Goal: Task Accomplishment & Management: Manage account settings

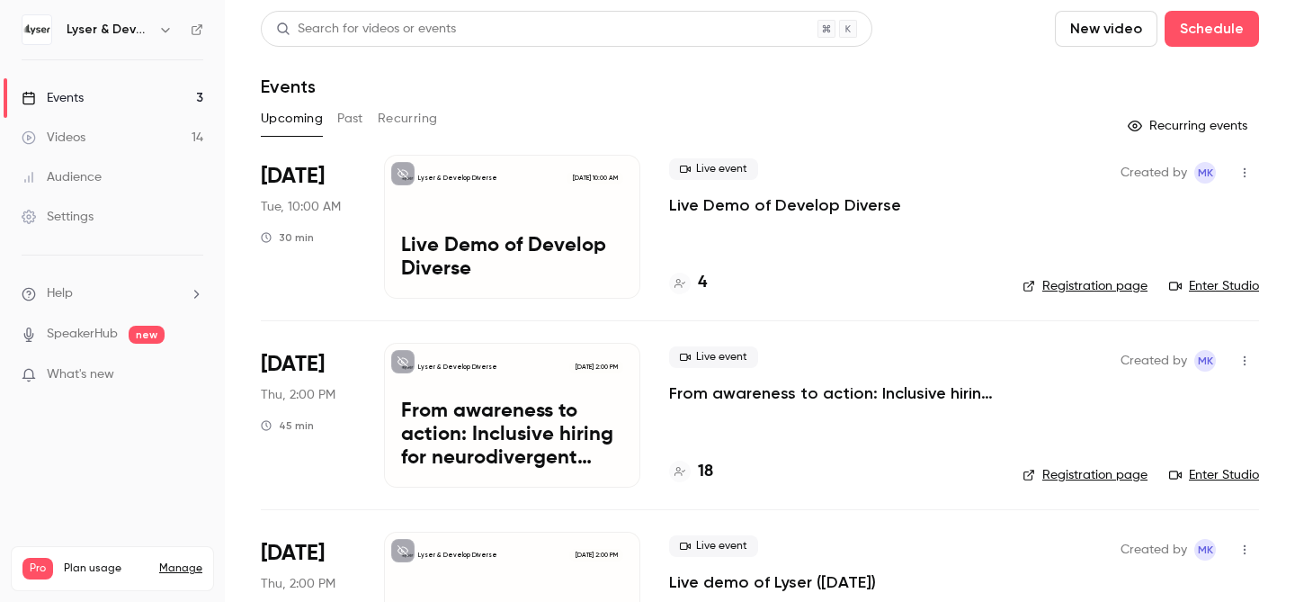
click at [139, 18] on div "Lyser & Develop Diverse" at bounding box center [113, 29] width 182 height 31
click at [148, 31] on h6 "Lyser & Develop Diverse" at bounding box center [109, 30] width 85 height 18
click at [163, 27] on icon "button" at bounding box center [165, 29] width 14 height 14
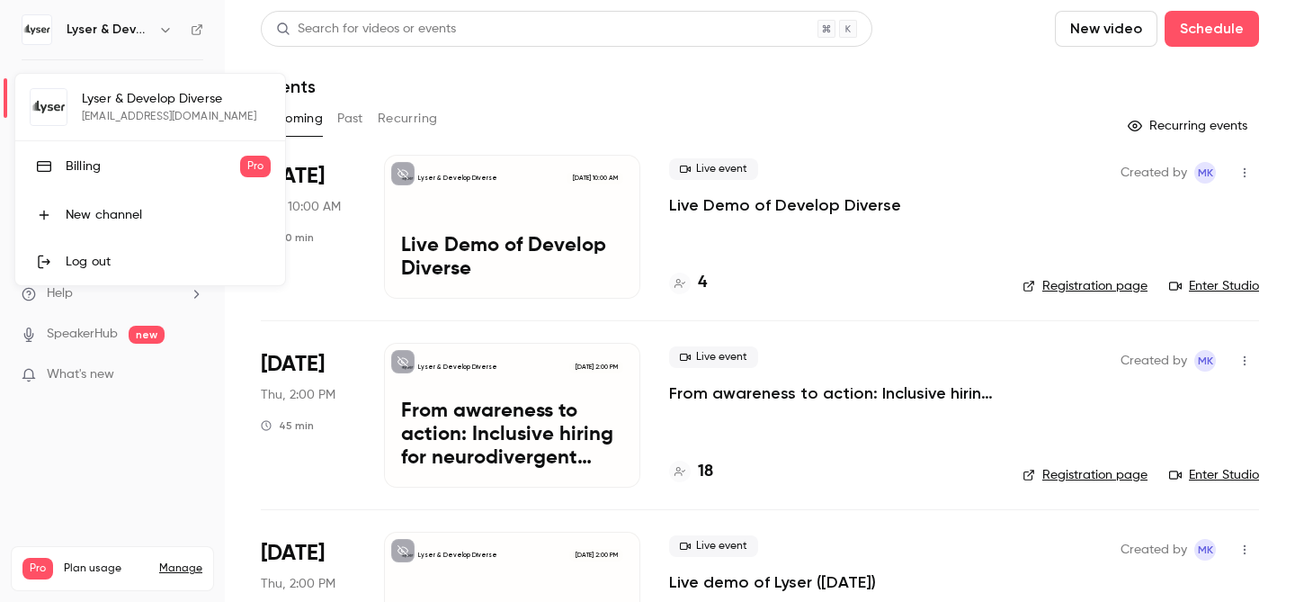
click at [89, 448] on div at bounding box center [647, 301] width 1295 height 602
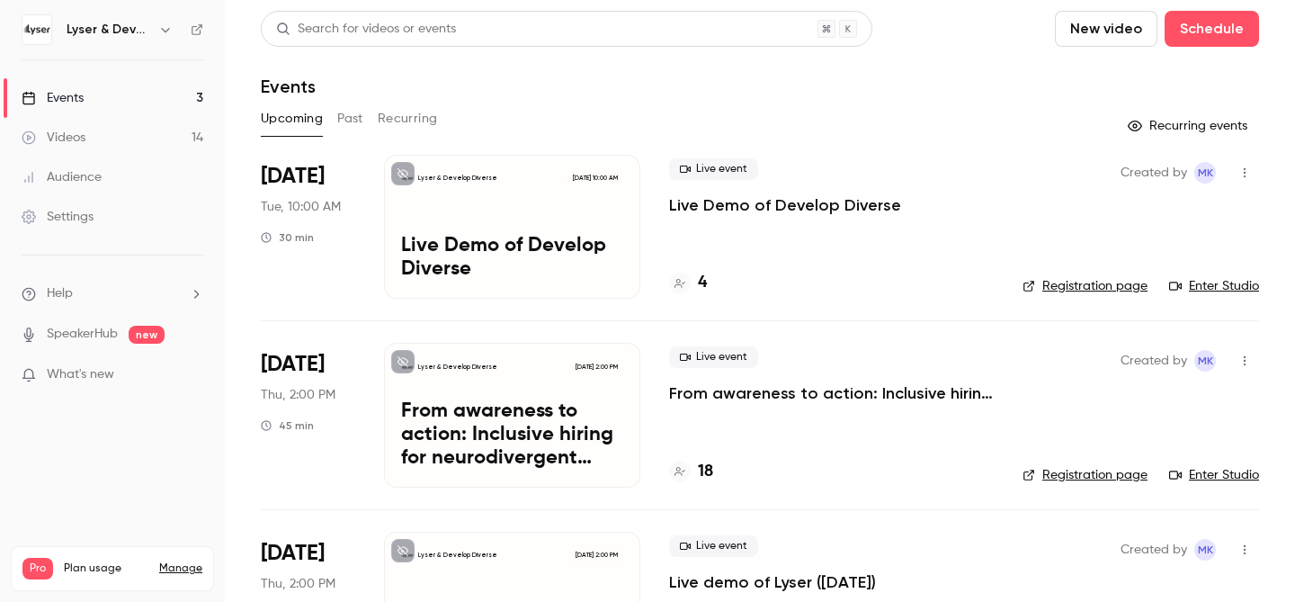
click at [76, 218] on div "Settings" at bounding box center [58, 217] width 72 height 18
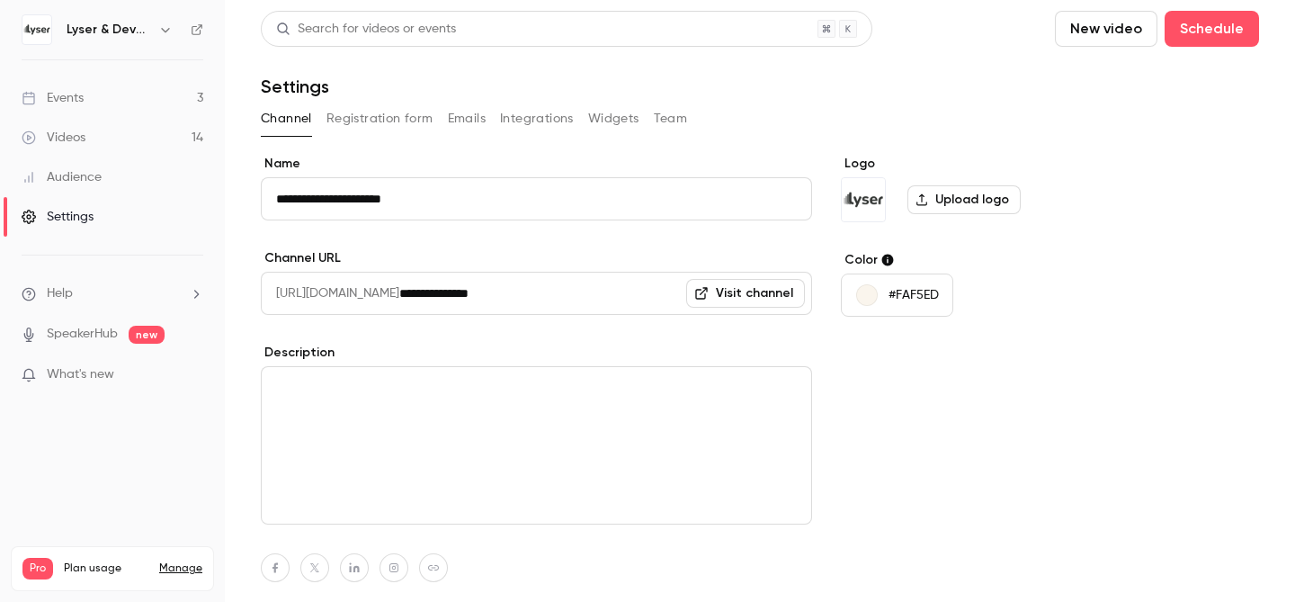
click at [674, 123] on button "Team" at bounding box center [671, 118] width 34 height 29
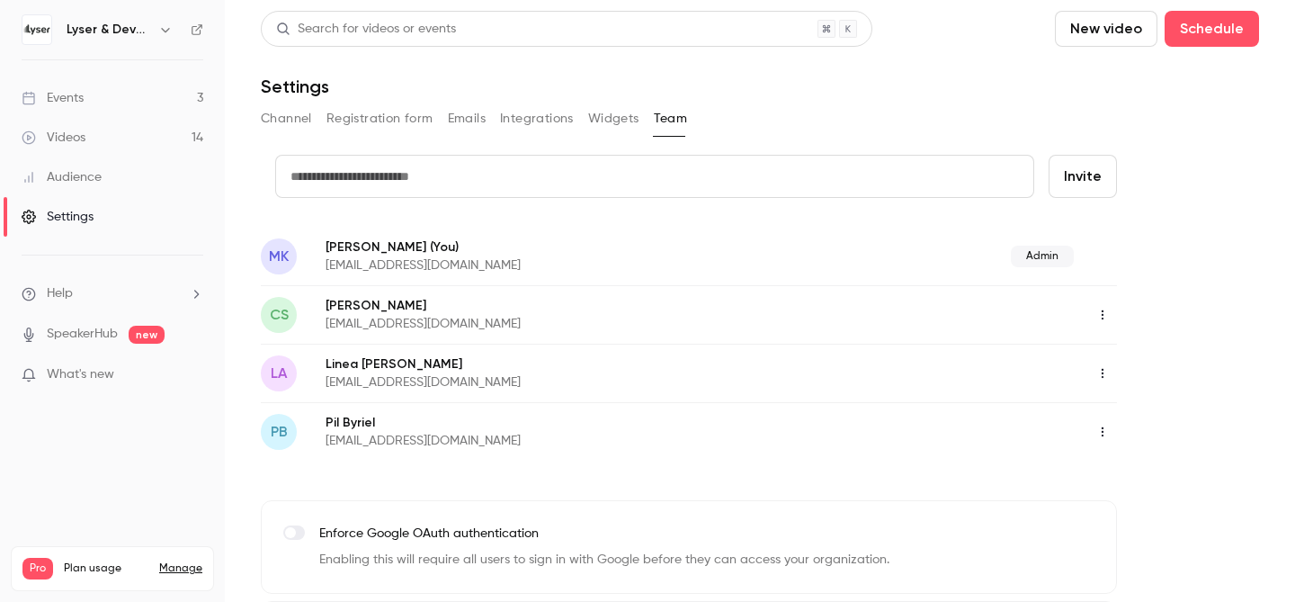
click at [516, 188] on input "text" at bounding box center [654, 176] width 759 height 43
type input "**********"
click at [1080, 180] on button "Invite" at bounding box center [1083, 176] width 68 height 43
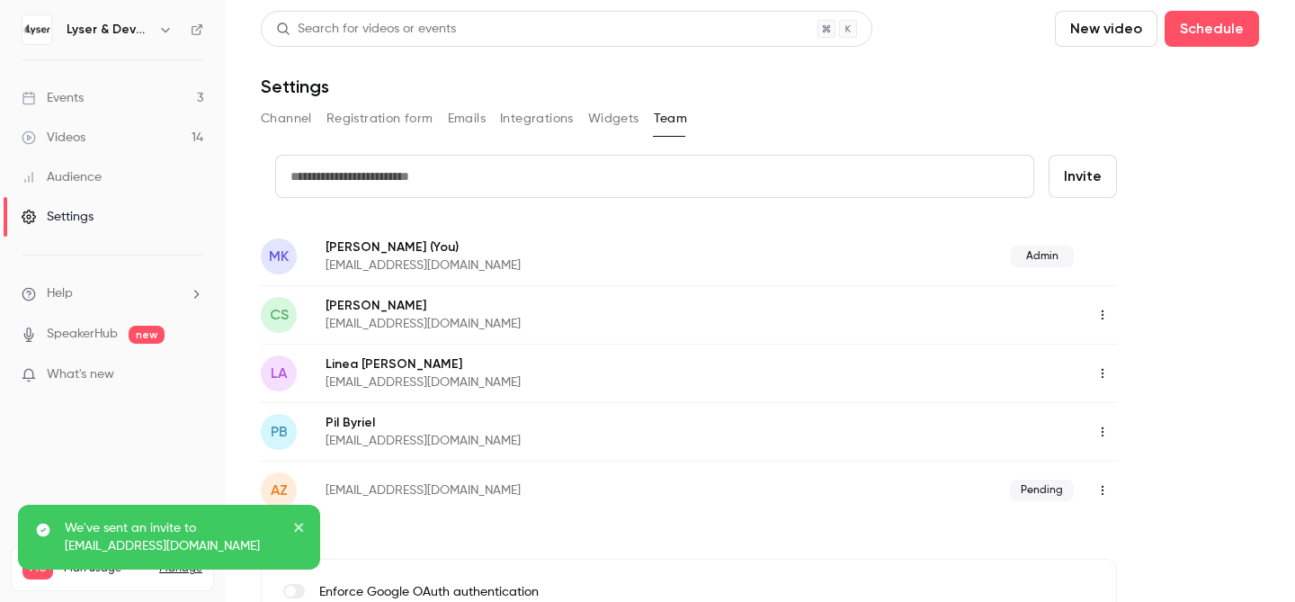
click at [76, 100] on div "Events" at bounding box center [53, 98] width 62 height 18
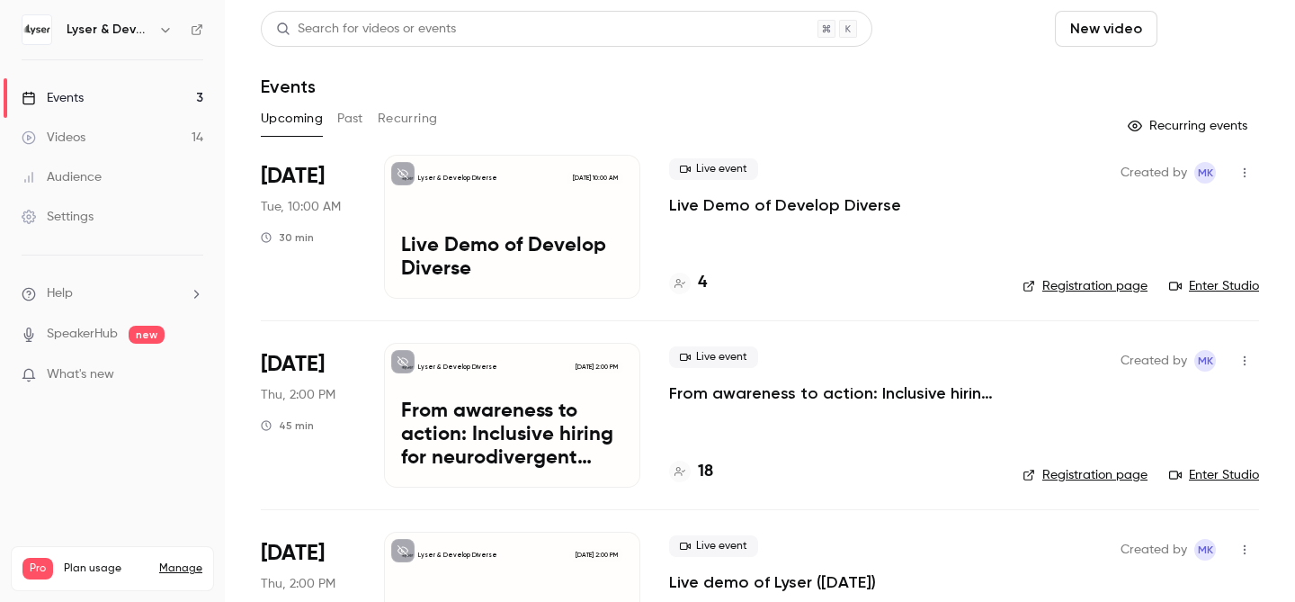
click at [1221, 22] on button "Schedule" at bounding box center [1212, 29] width 94 height 36
click at [1176, 69] on div "One time event" at bounding box center [1175, 78] width 137 height 18
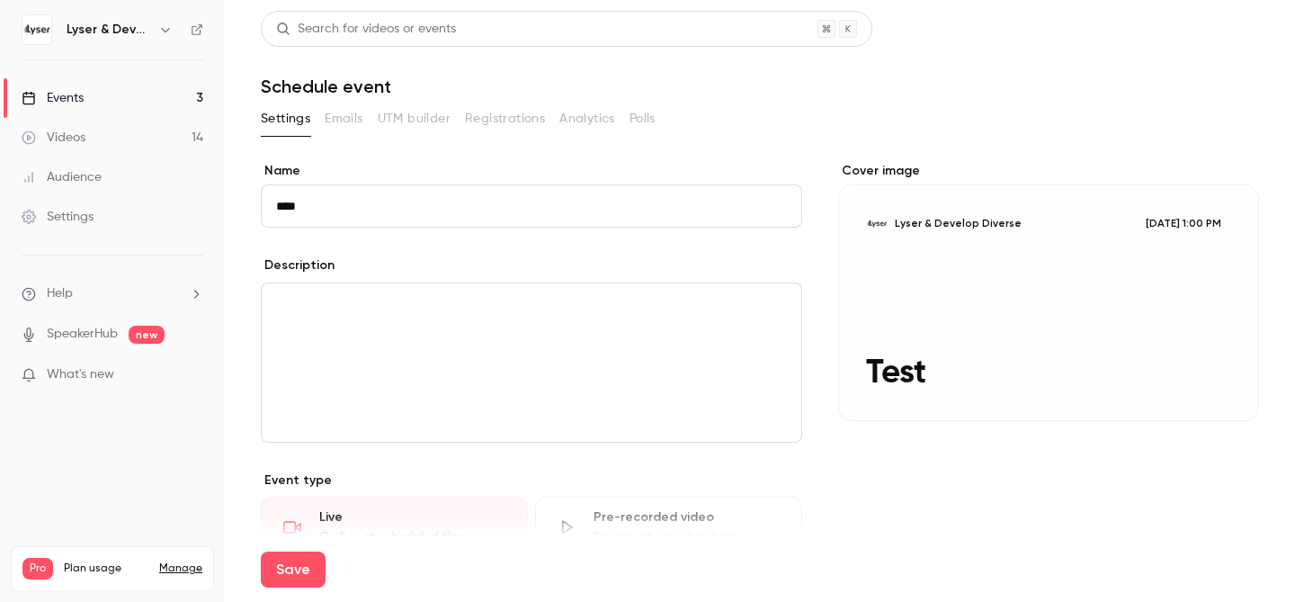
type input "****"
click at [646, 362] on div "editor" at bounding box center [532, 362] width 540 height 158
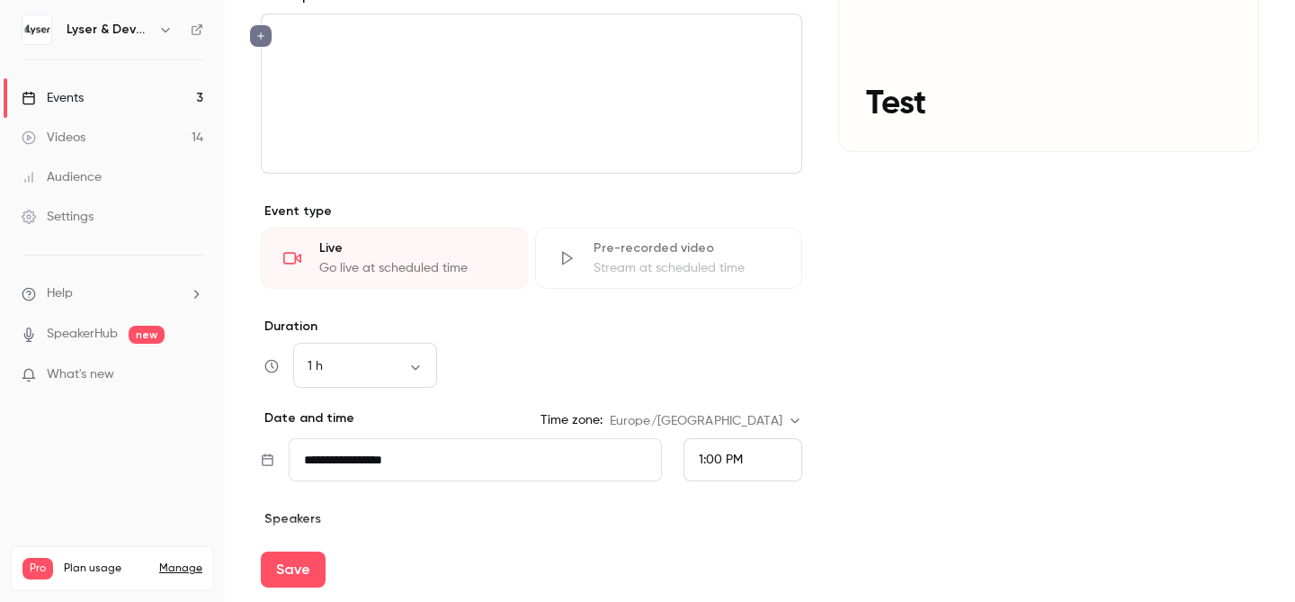
scroll to position [278, 0]
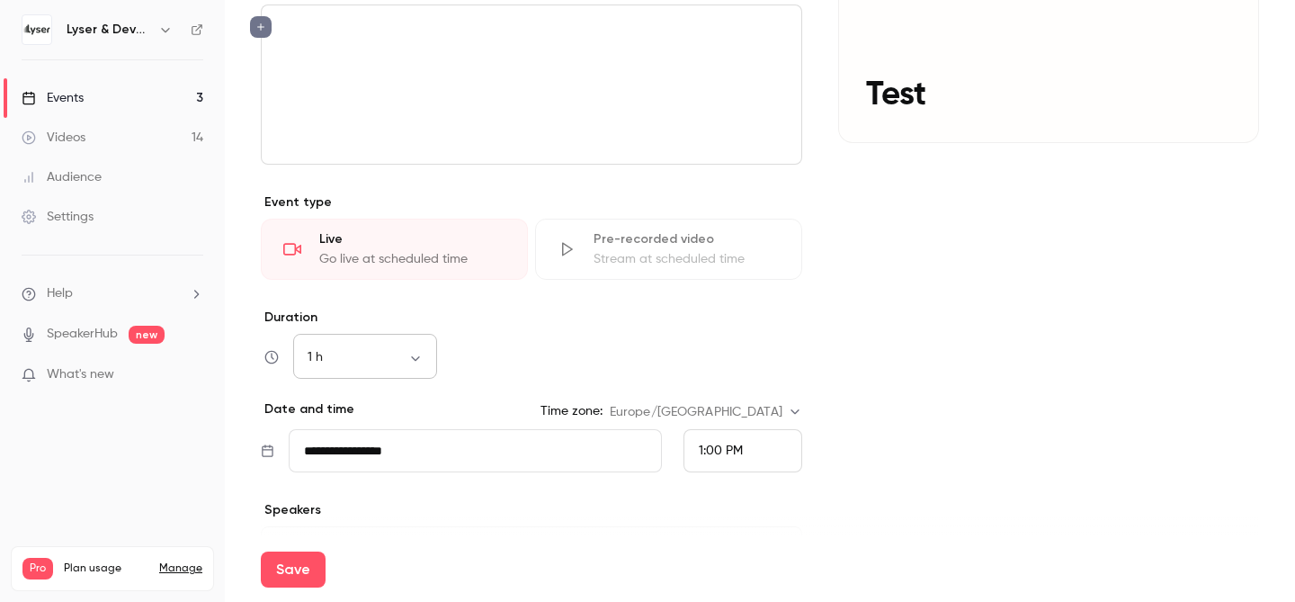
click at [374, 354] on body "**********" at bounding box center [647, 301] width 1295 height 602
click at [350, 452] on li "30 min" at bounding box center [365, 452] width 144 height 47
type input "**"
click at [728, 450] on span "1:00 PM" at bounding box center [721, 450] width 44 height 13
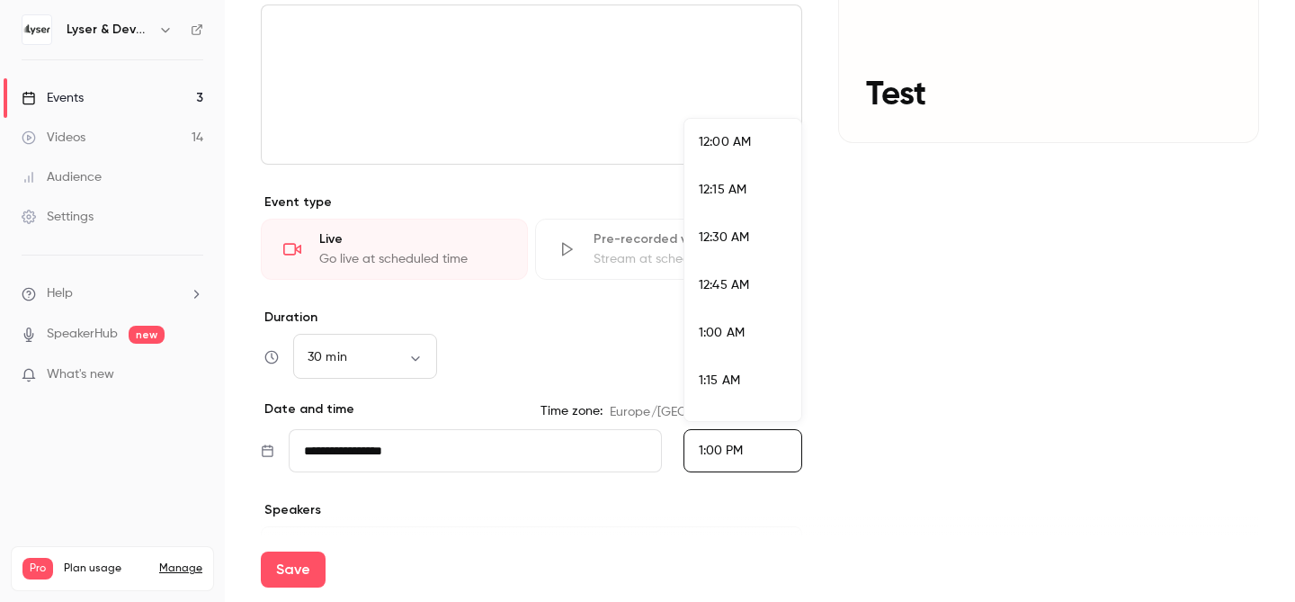
scroll to position [2351, 0]
click at [733, 322] on span "1:15 PM" at bounding box center [719, 317] width 40 height 13
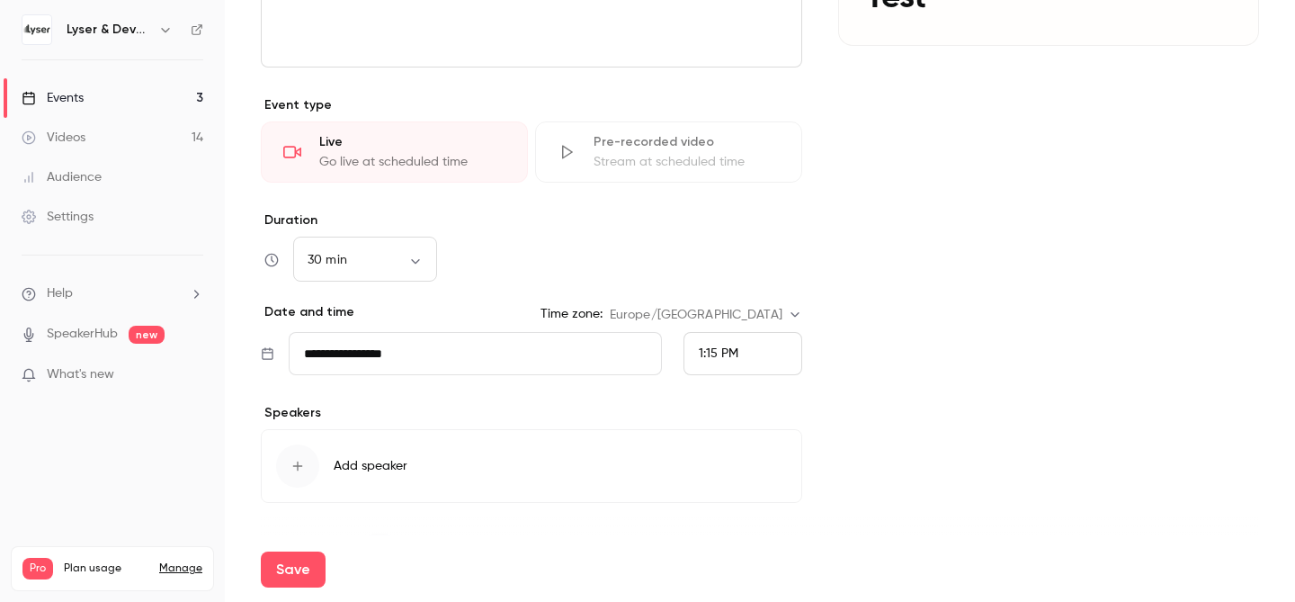
scroll to position [401, 0]
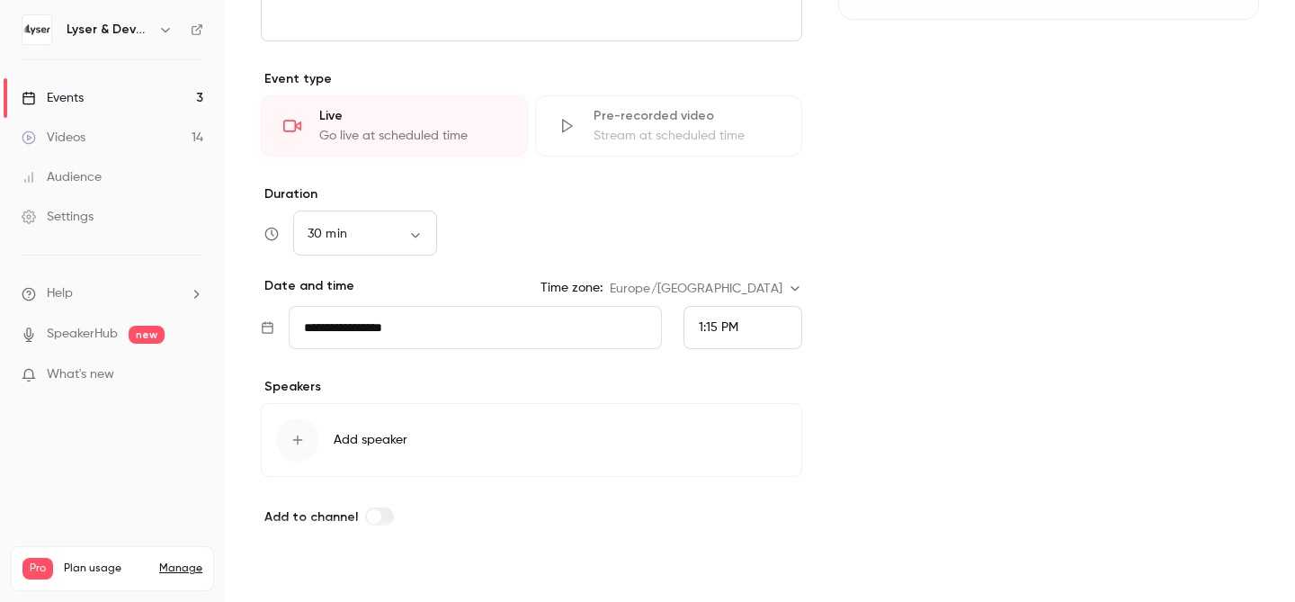
click at [305, 567] on button "Save" at bounding box center [293, 569] width 65 height 36
type input "**"
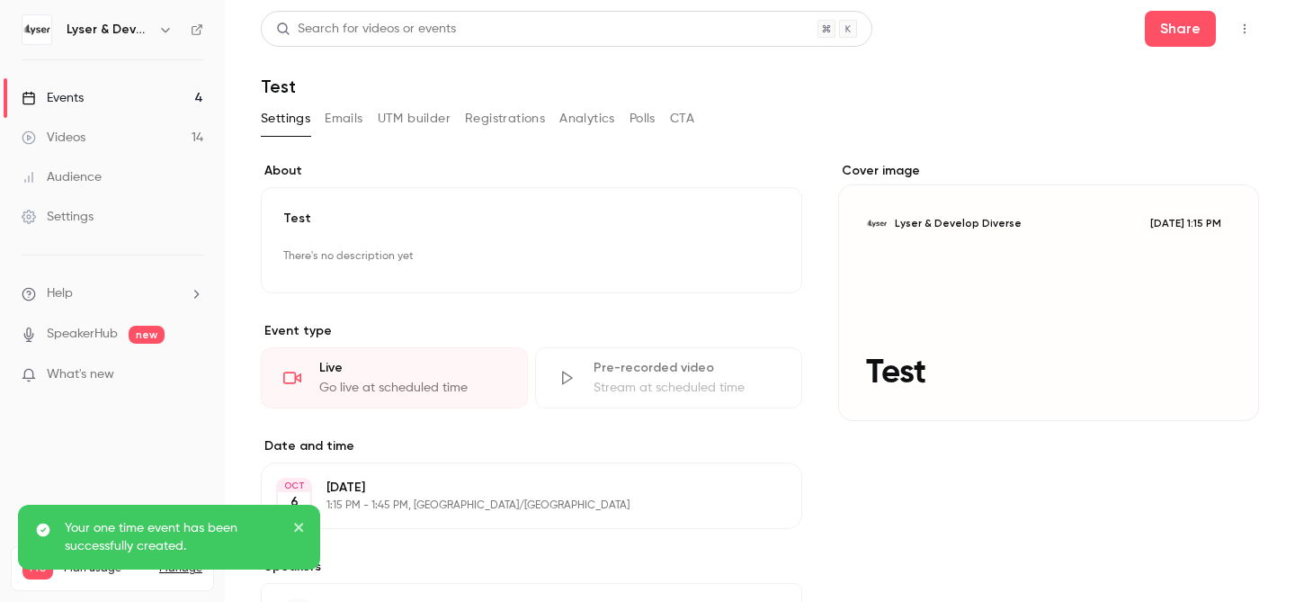
click at [85, 96] on link "Events 4" at bounding box center [112, 98] width 225 height 40
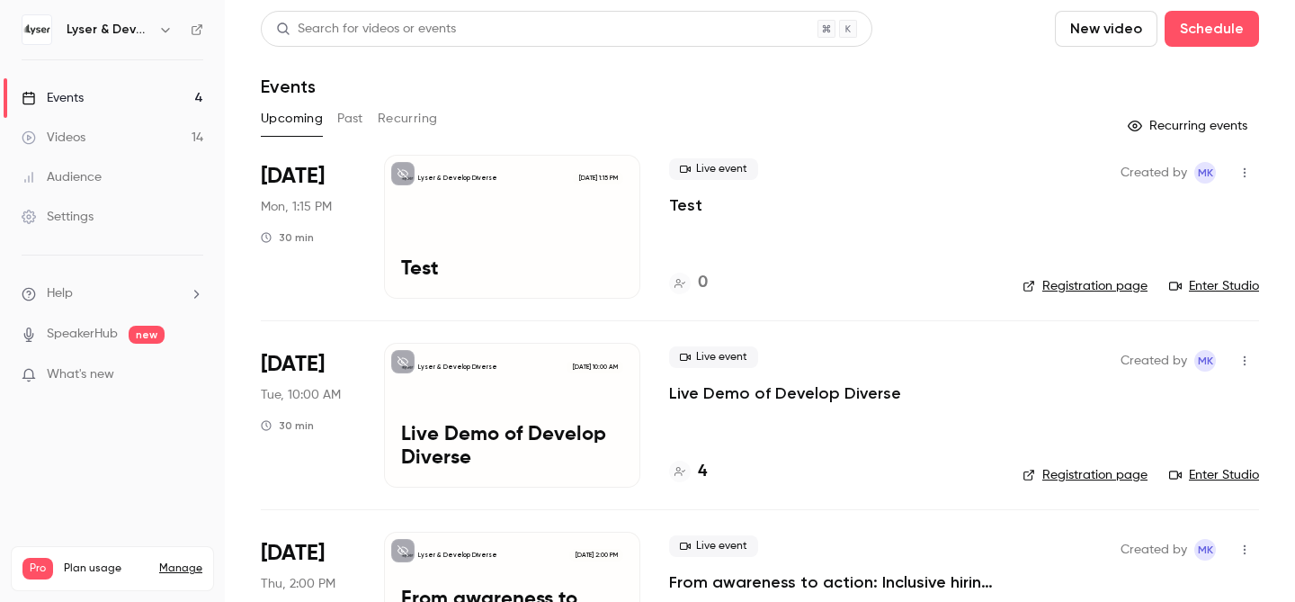
click at [1234, 293] on link "Enter Studio" at bounding box center [1214, 286] width 90 height 18
click at [1222, 476] on link "Enter Studio" at bounding box center [1214, 475] width 90 height 18
click at [82, 136] on div "Videos" at bounding box center [54, 138] width 64 height 18
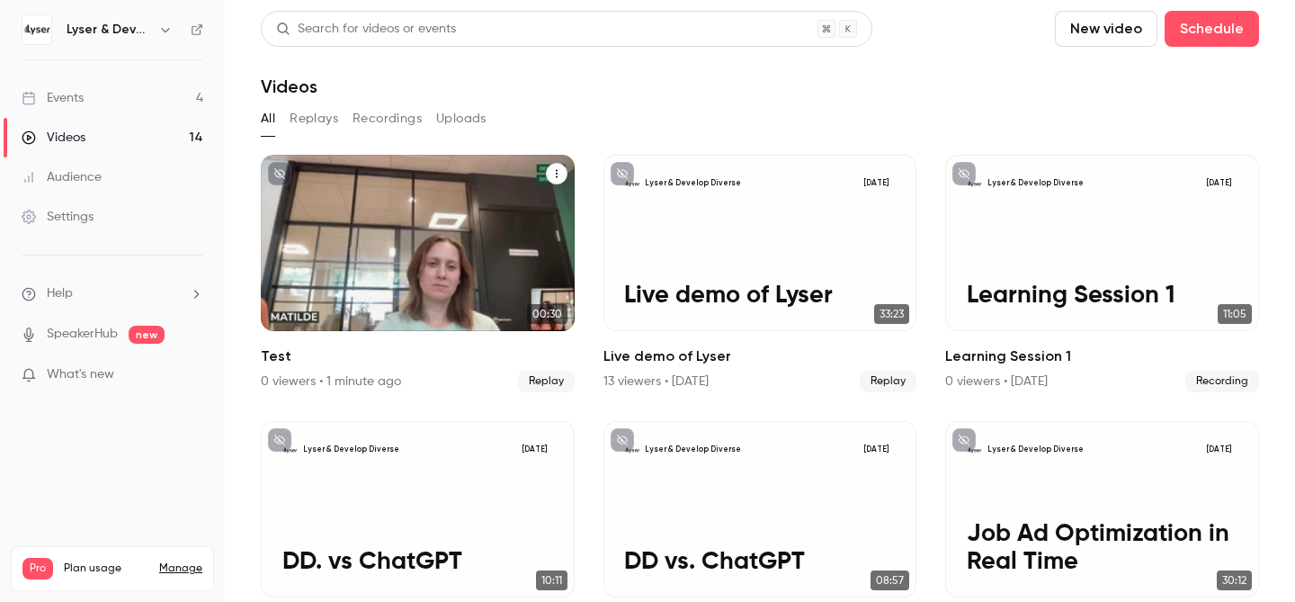
click at [560, 175] on icon "Test" at bounding box center [556, 173] width 11 height 11
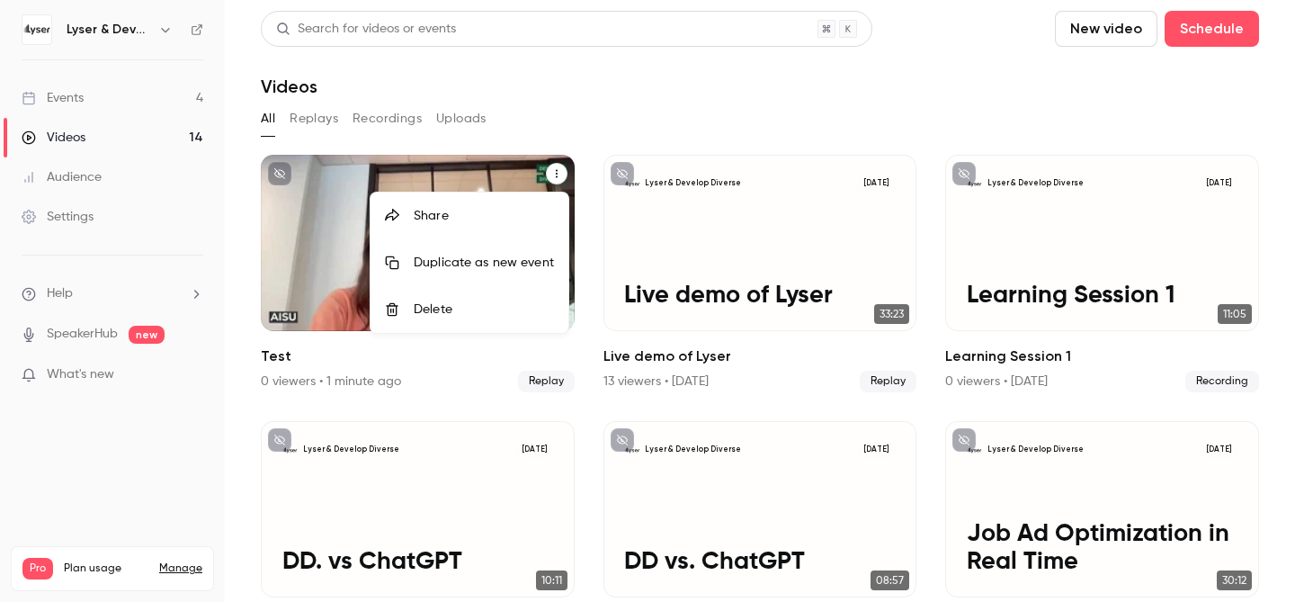
click at [475, 311] on div "Delete" at bounding box center [484, 309] width 140 height 18
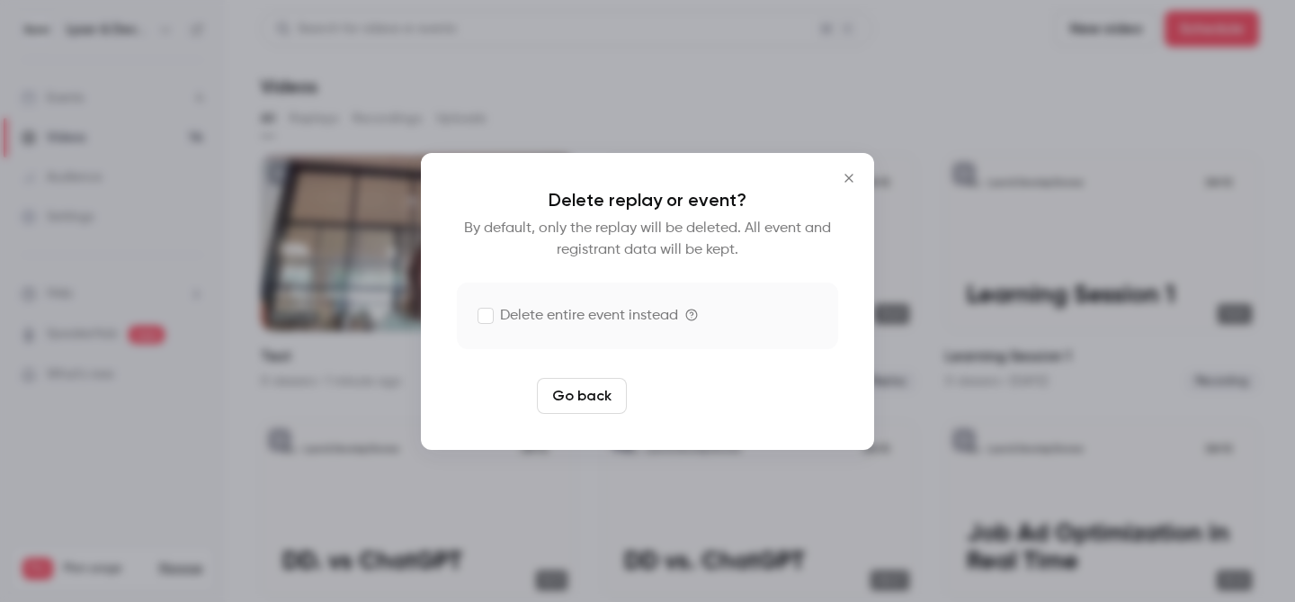
click at [710, 394] on button "Delete replay" at bounding box center [696, 396] width 125 height 36
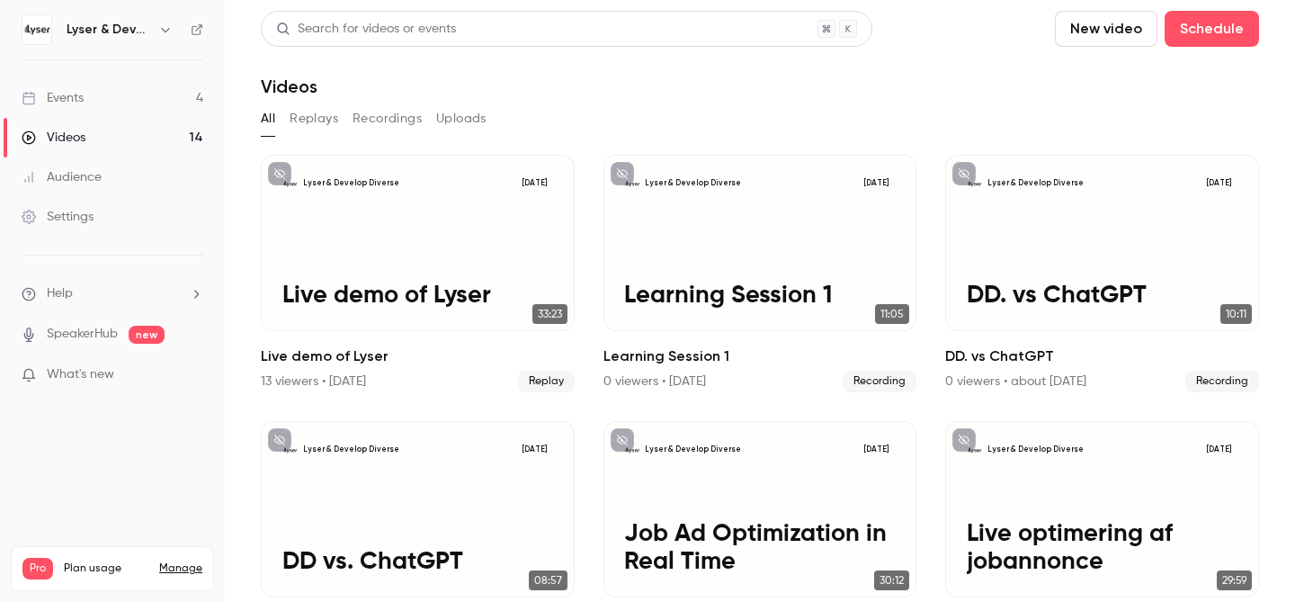
click at [67, 106] on div "Events" at bounding box center [53, 98] width 62 height 18
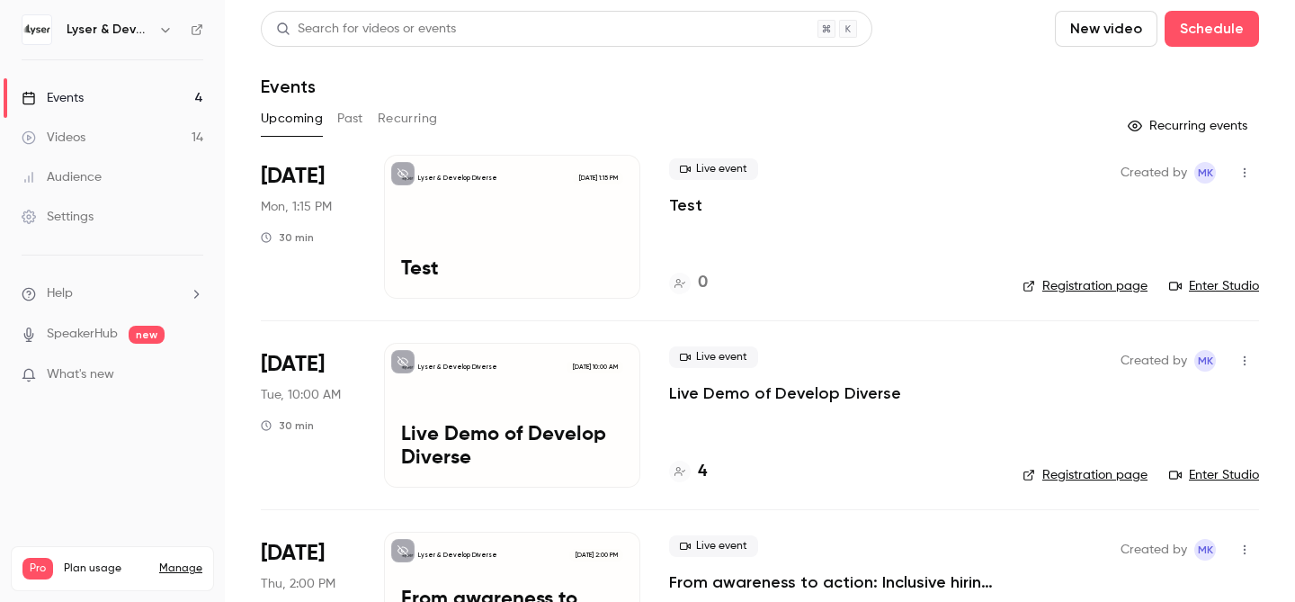
click at [1249, 165] on button "button" at bounding box center [1245, 172] width 29 height 29
click at [1148, 397] on div "Delete" at bounding box center [1175, 406] width 137 height 18
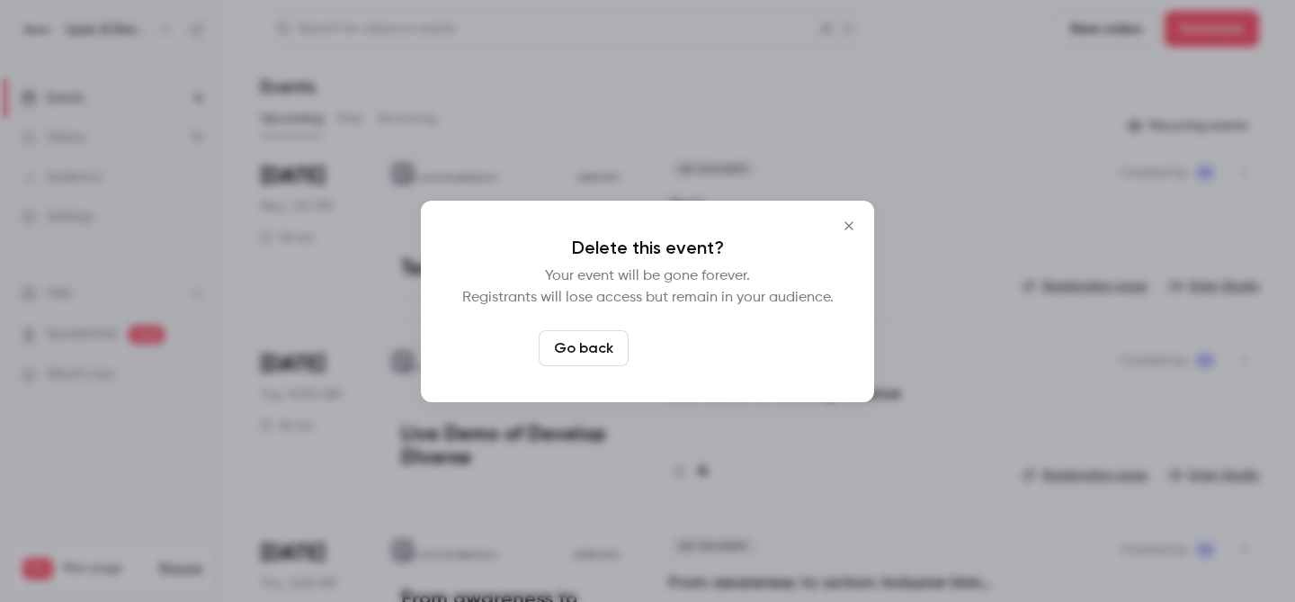
click at [695, 349] on button "Delete event" at bounding box center [696, 348] width 121 height 36
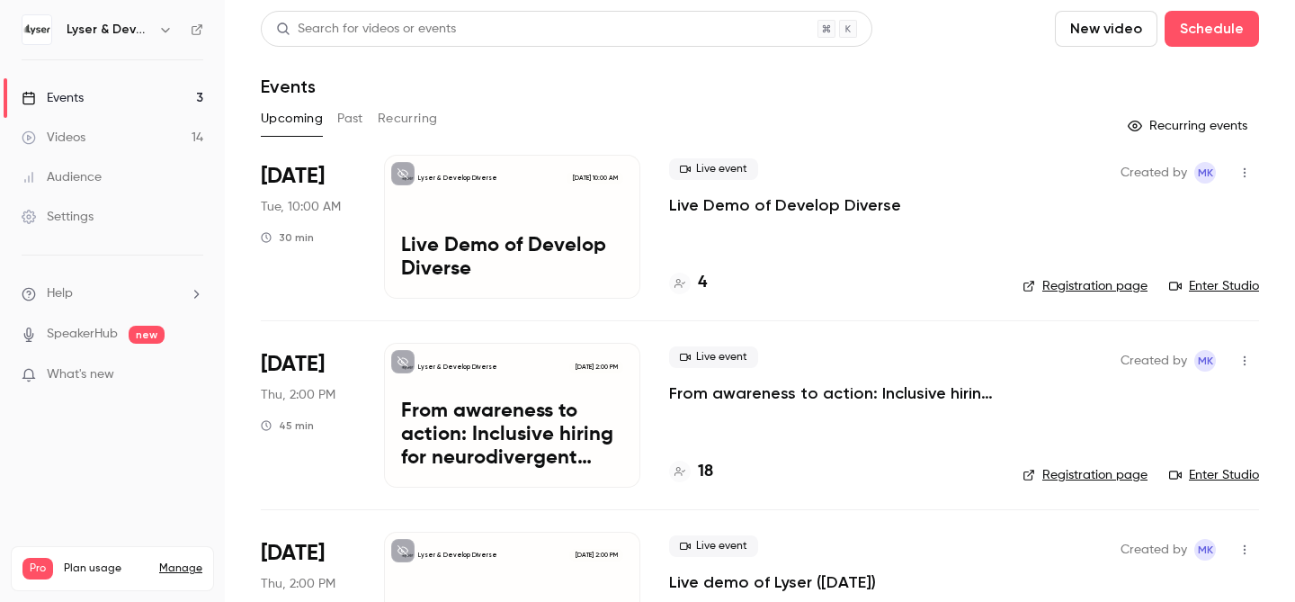
click at [1242, 279] on link "Enter Studio" at bounding box center [1214, 286] width 90 height 18
click at [519, 229] on div "Lyser & Develop Diverse Oct 7, 10:00 AM Live Demo of Develop Diverse" at bounding box center [512, 227] width 256 height 144
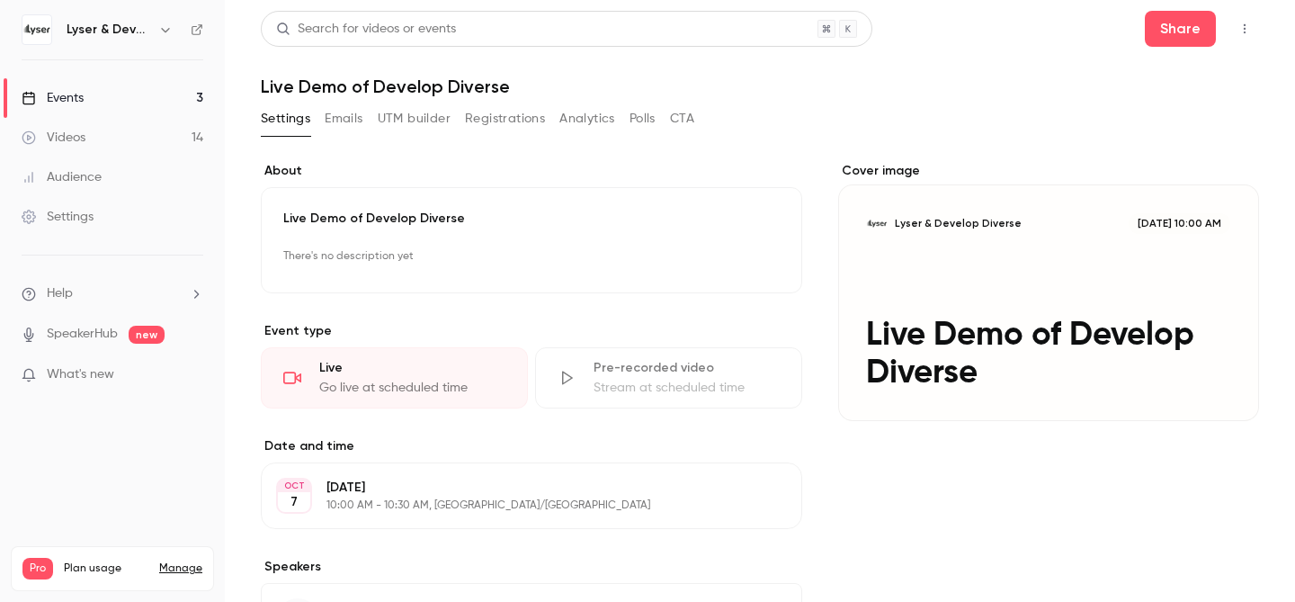
click at [339, 121] on button "Emails" at bounding box center [344, 118] width 38 height 29
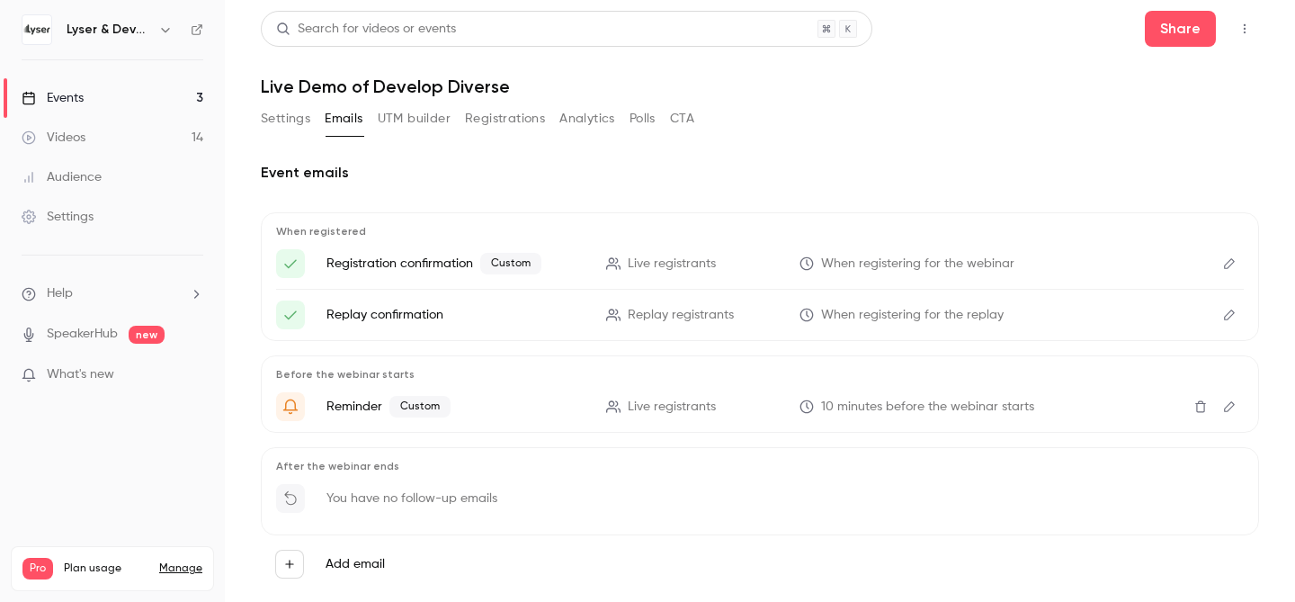
scroll to position [38, 0]
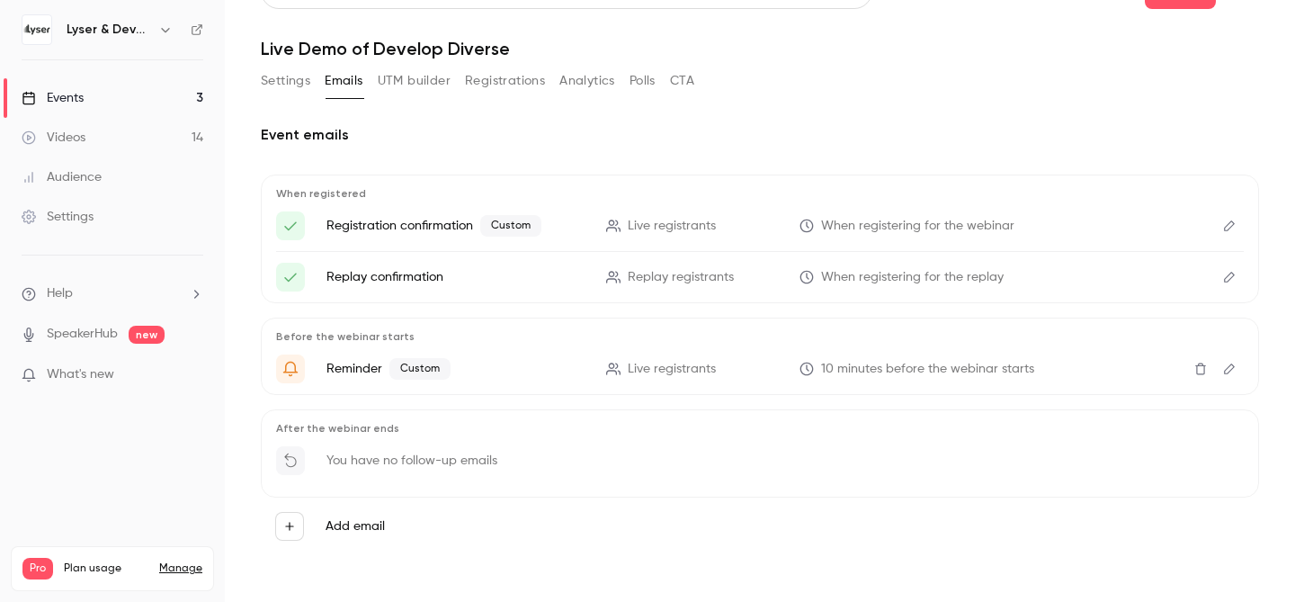
click at [1230, 367] on icon "Edit" at bounding box center [1229, 369] width 14 height 13
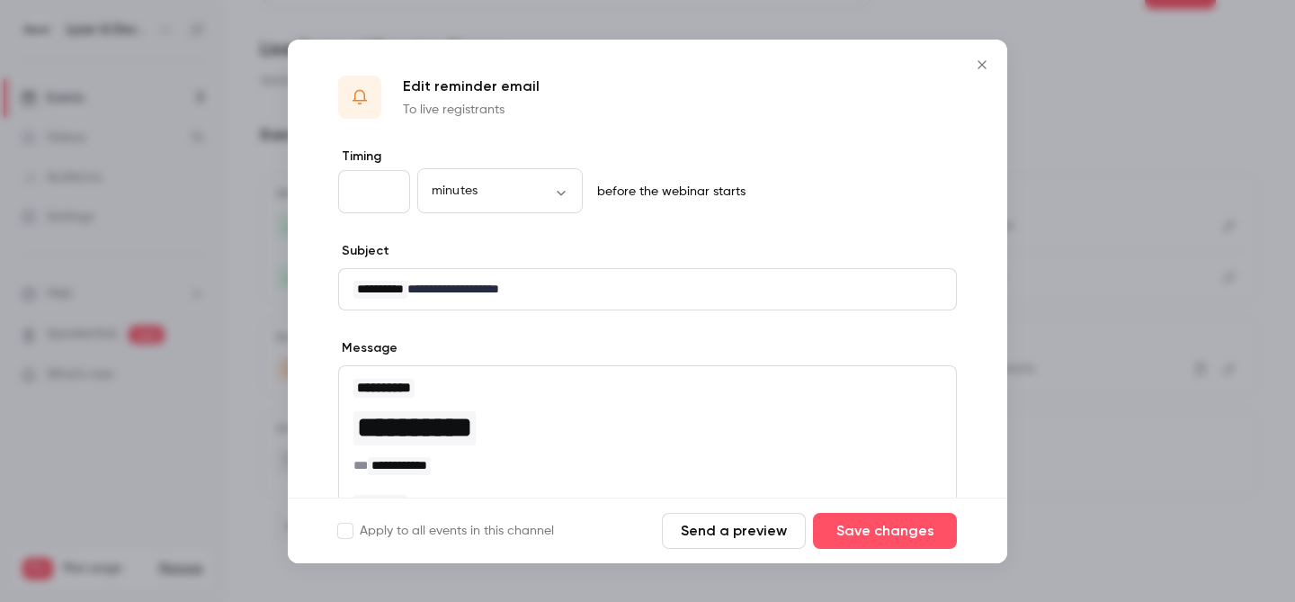
click at [390, 188] on input "**" at bounding box center [374, 191] width 72 height 43
type input "**"
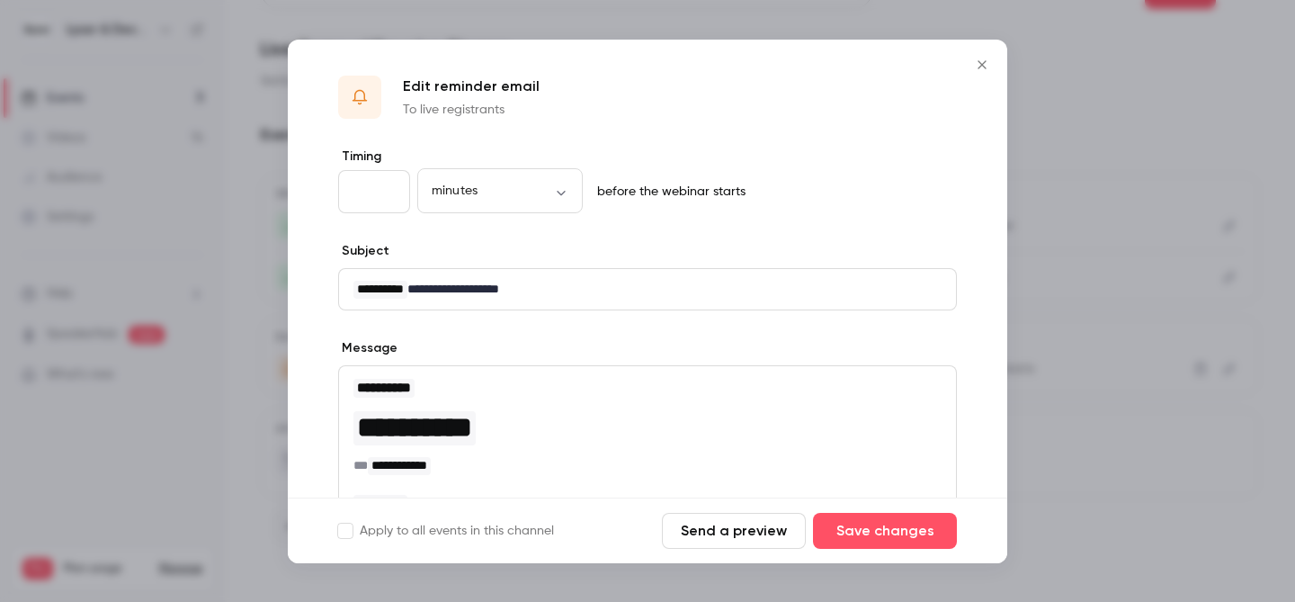
click at [390, 188] on input "**" at bounding box center [374, 191] width 72 height 43
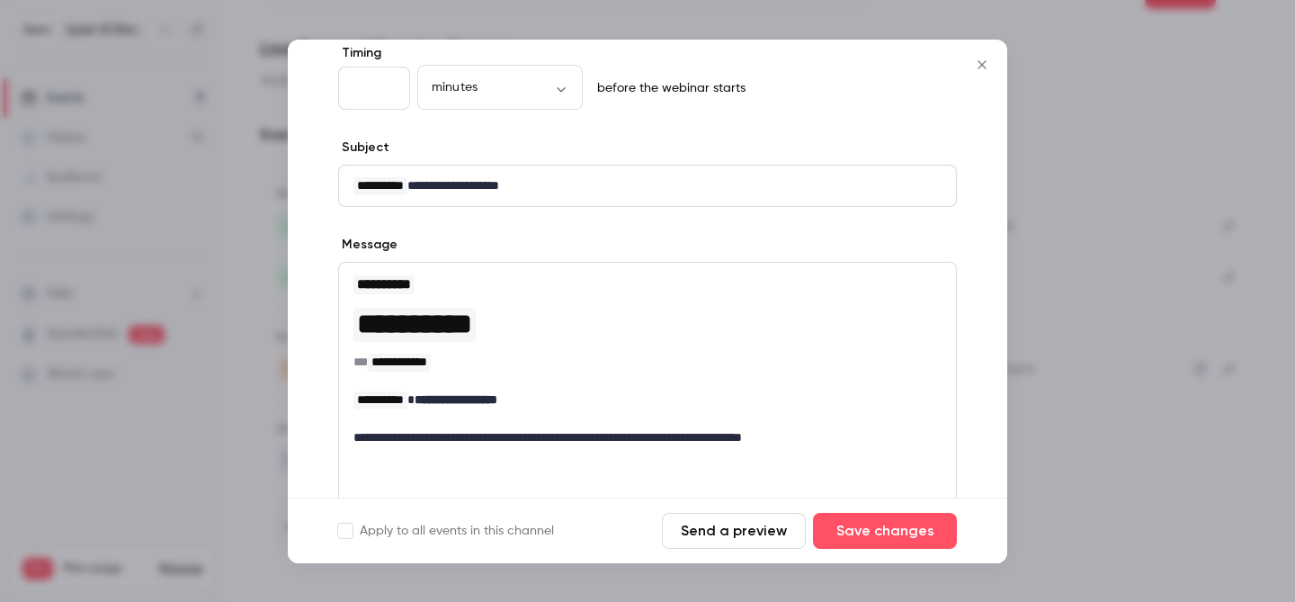
scroll to position [174, 0]
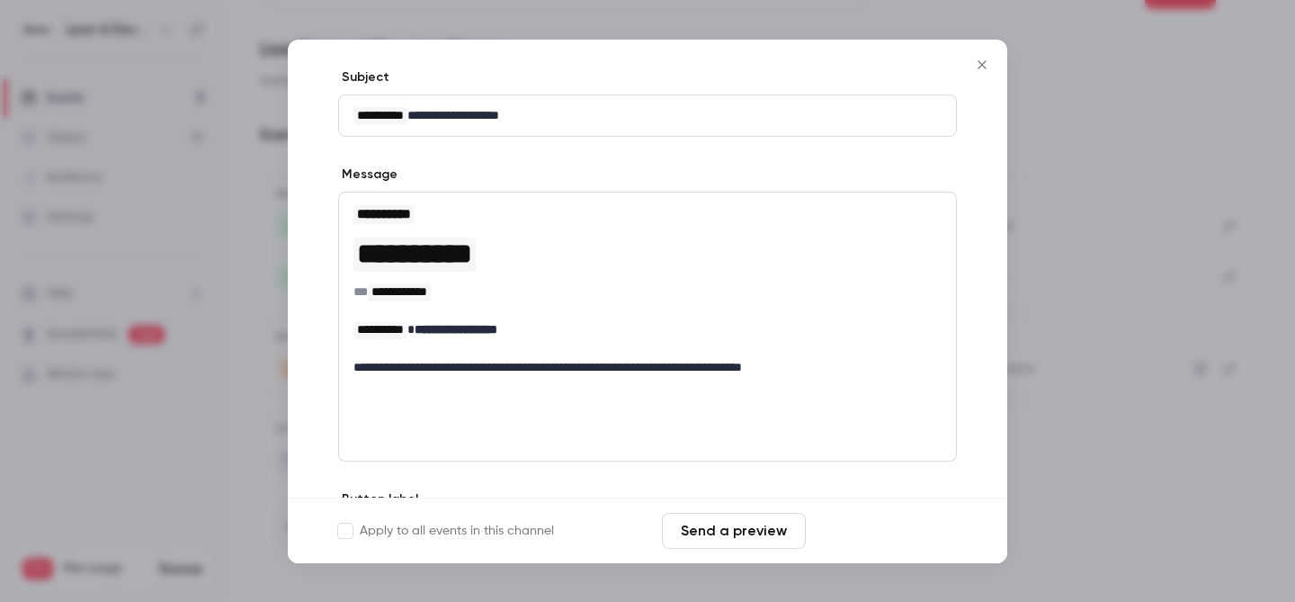
click at [910, 524] on button "Save changes" at bounding box center [885, 531] width 144 height 36
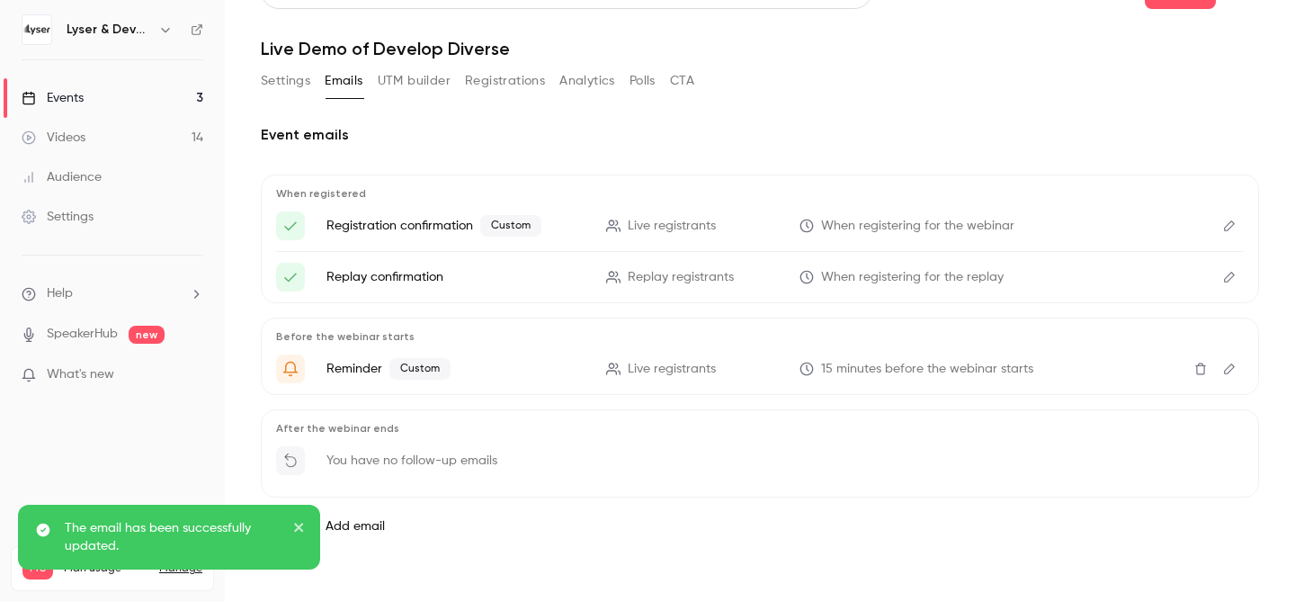
click at [86, 98] on link "Events 3" at bounding box center [112, 98] width 225 height 40
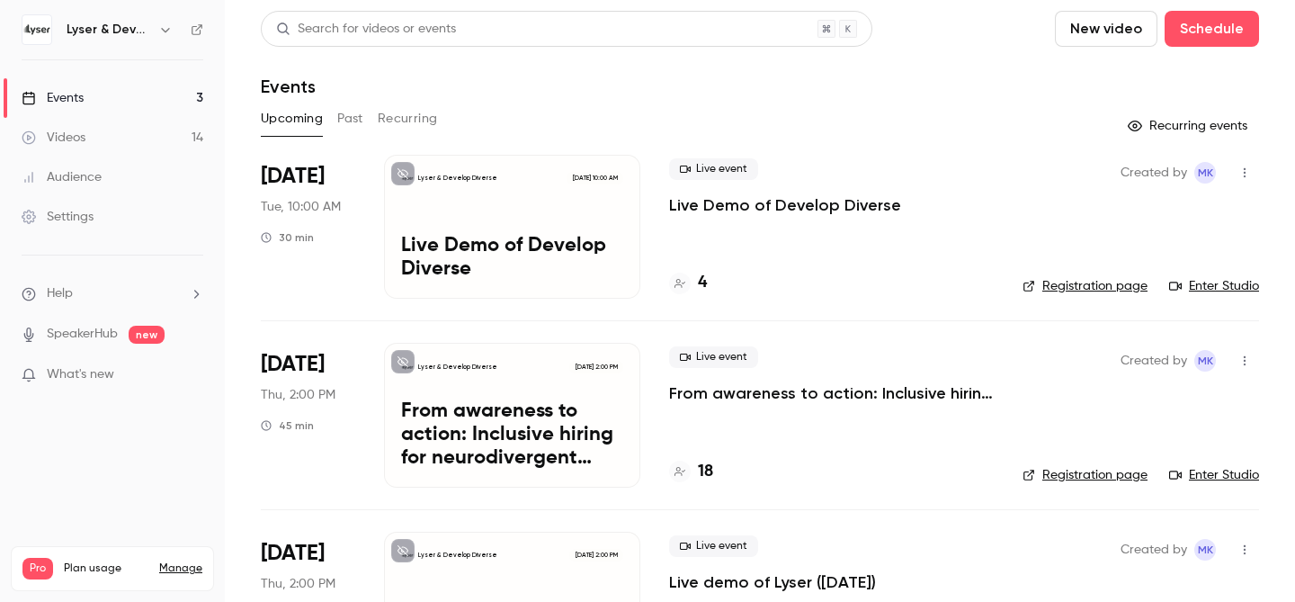
click at [90, 139] on link "Videos 14" at bounding box center [112, 138] width 225 height 40
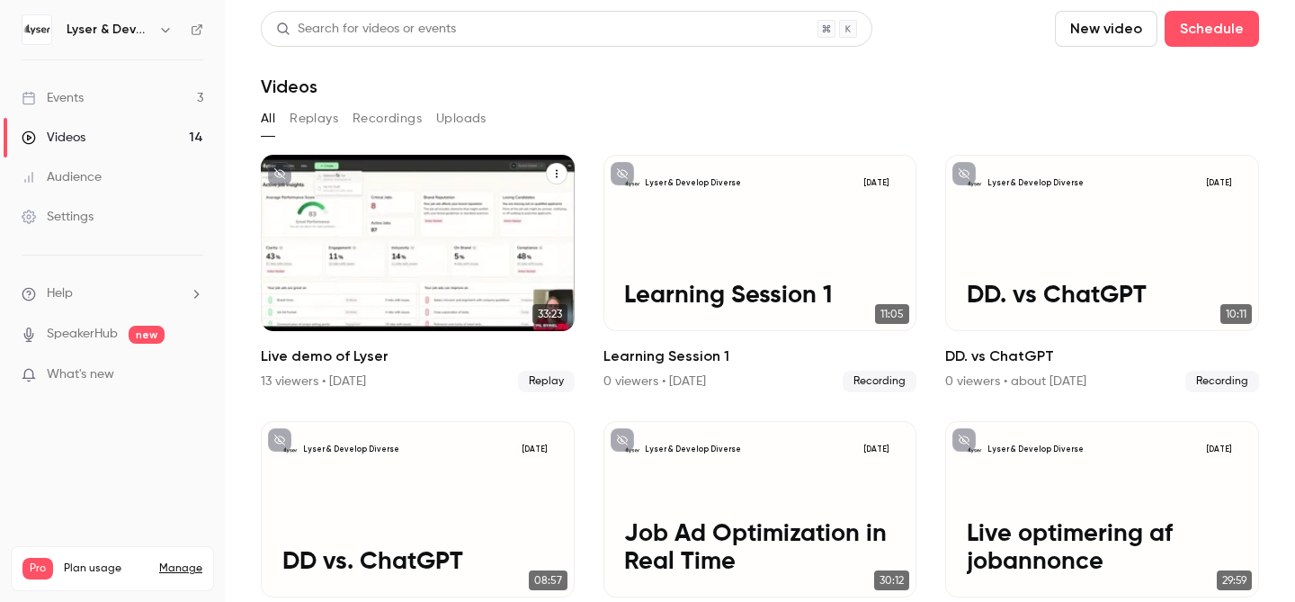
click at [285, 380] on div "13 viewers • [DATE]" at bounding box center [313, 381] width 105 height 18
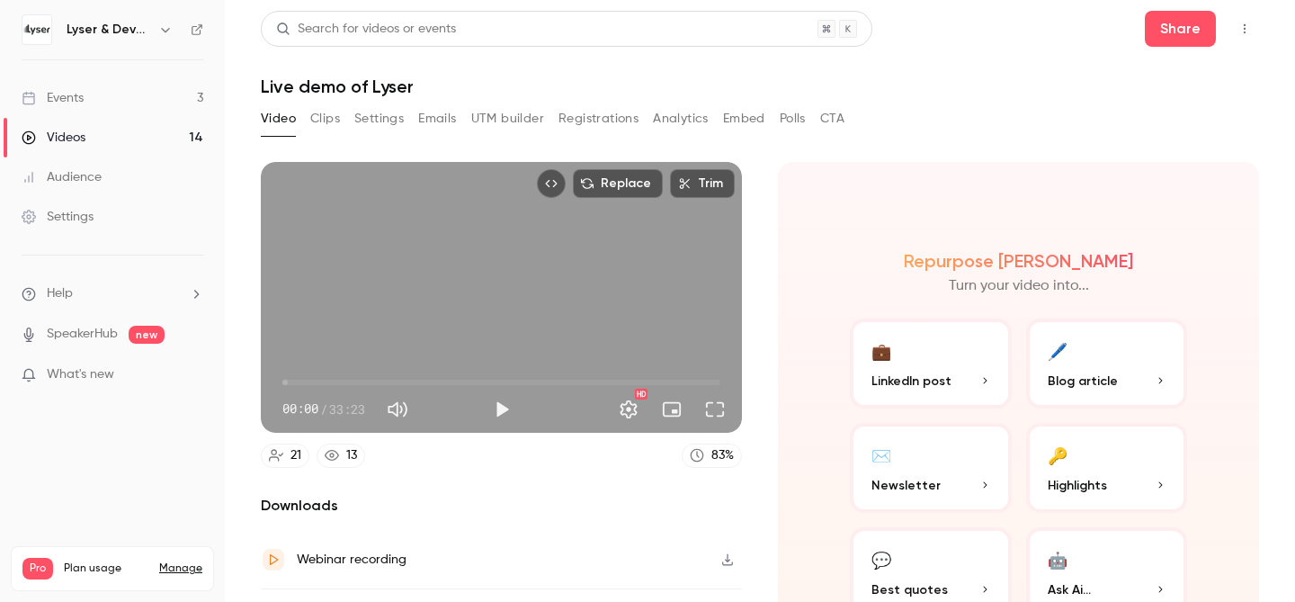
click at [612, 120] on button "Registrations" at bounding box center [599, 118] width 80 height 29
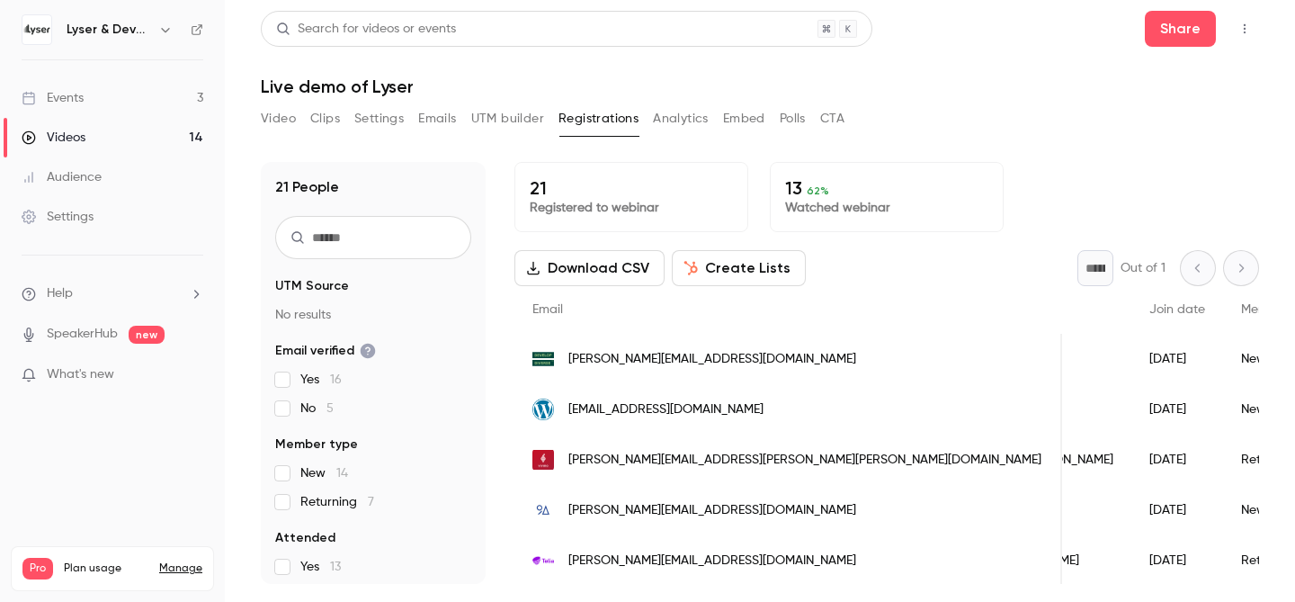
click at [73, 97] on div "Events" at bounding box center [53, 98] width 62 height 18
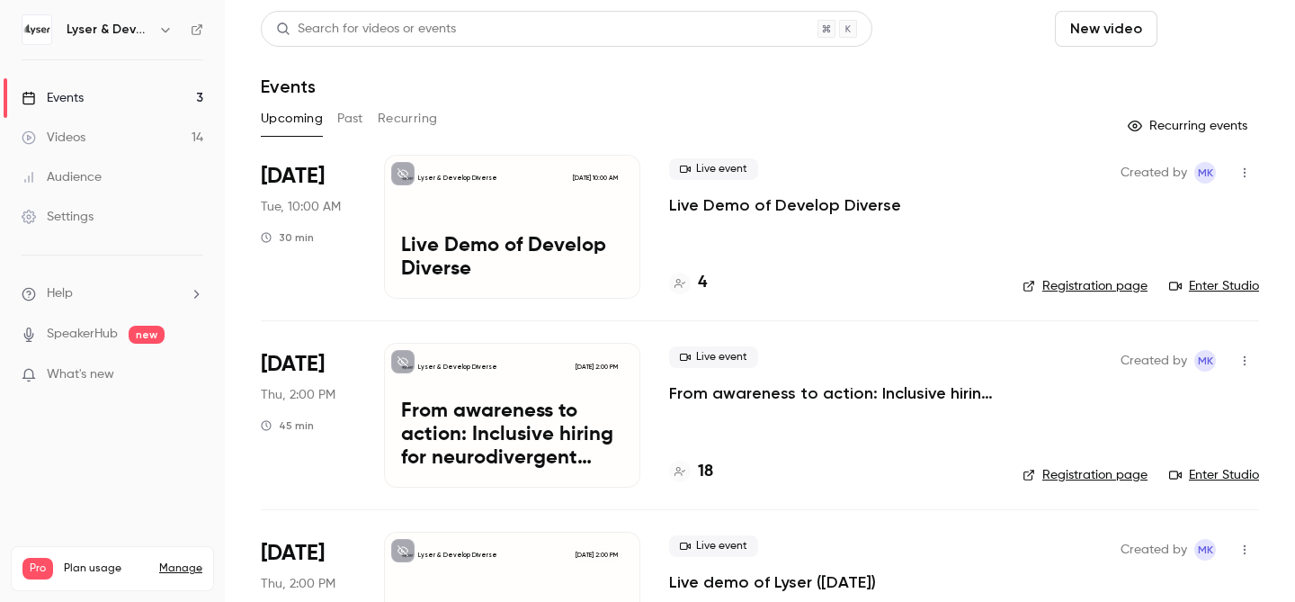
click at [1231, 28] on button "Schedule" at bounding box center [1212, 29] width 94 height 36
click at [1166, 84] on div "One time event" at bounding box center [1175, 78] width 137 height 18
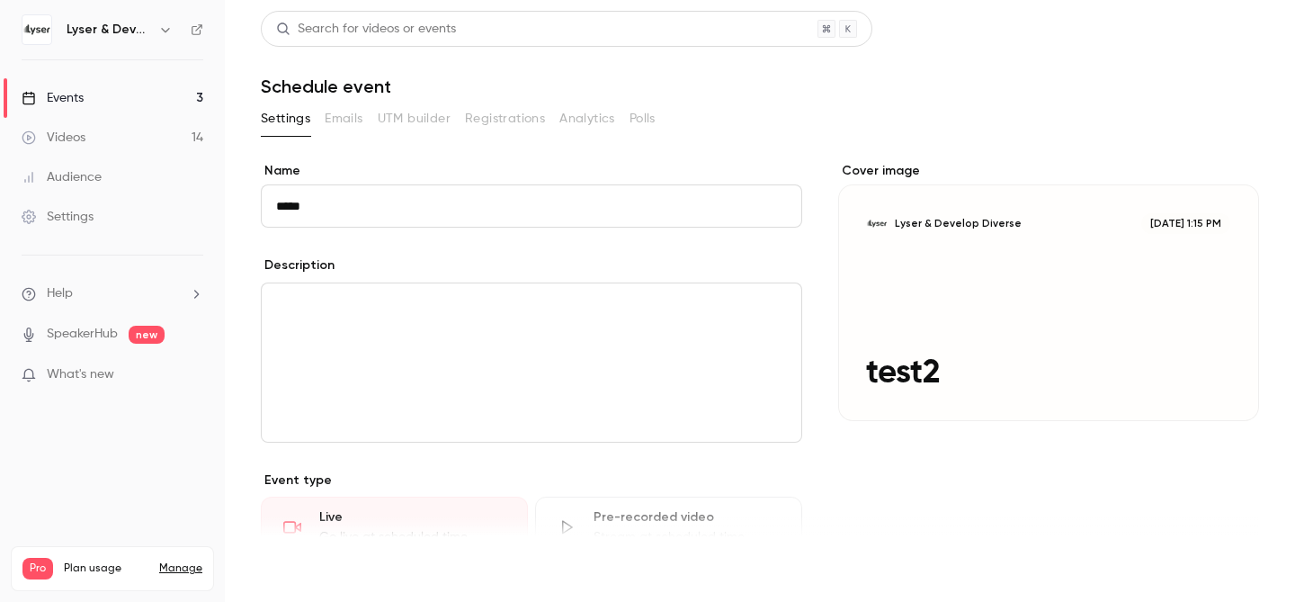
type input "*****"
click at [301, 573] on button "Save" at bounding box center [293, 569] width 65 height 36
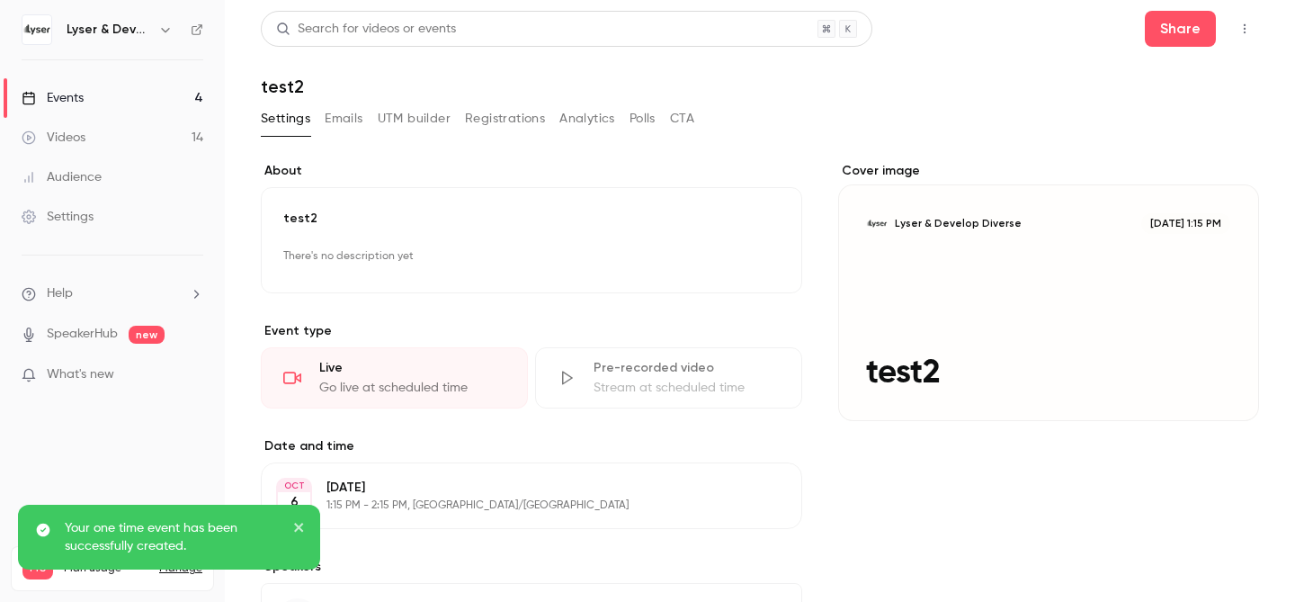
click at [85, 94] on link "Events 4" at bounding box center [112, 98] width 225 height 40
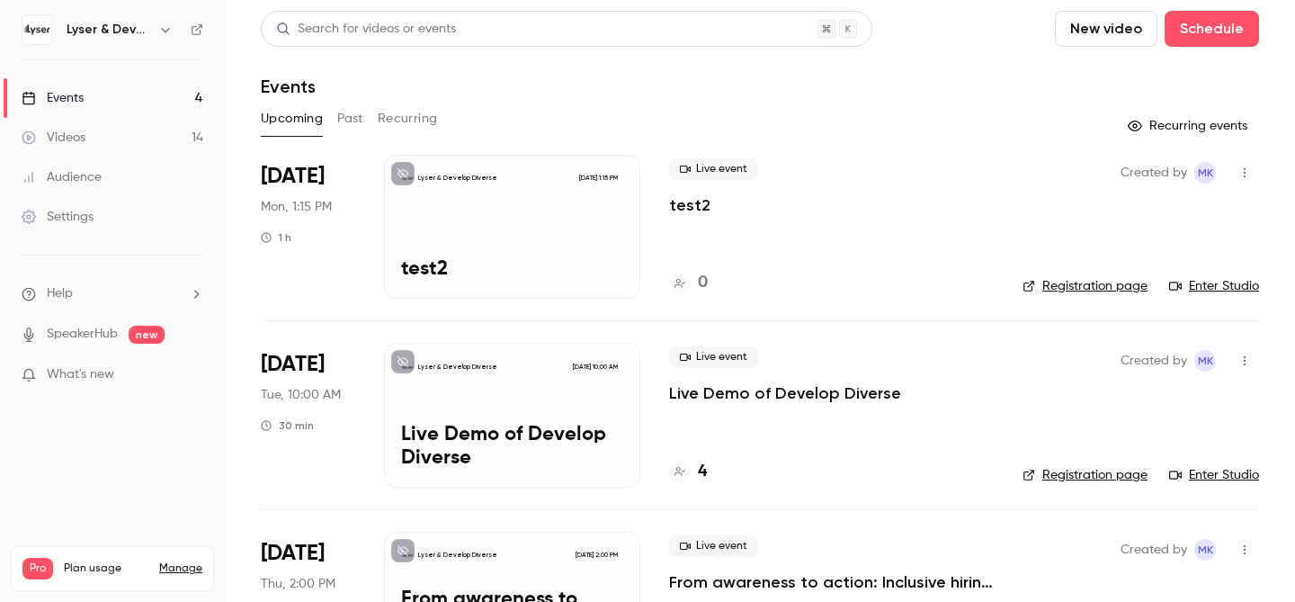
click at [1214, 290] on link "Enter Studio" at bounding box center [1214, 286] width 90 height 18
click at [1244, 176] on icon "button" at bounding box center [1245, 173] width 2 height 10
click at [1157, 398] on div "Delete" at bounding box center [1175, 406] width 137 height 18
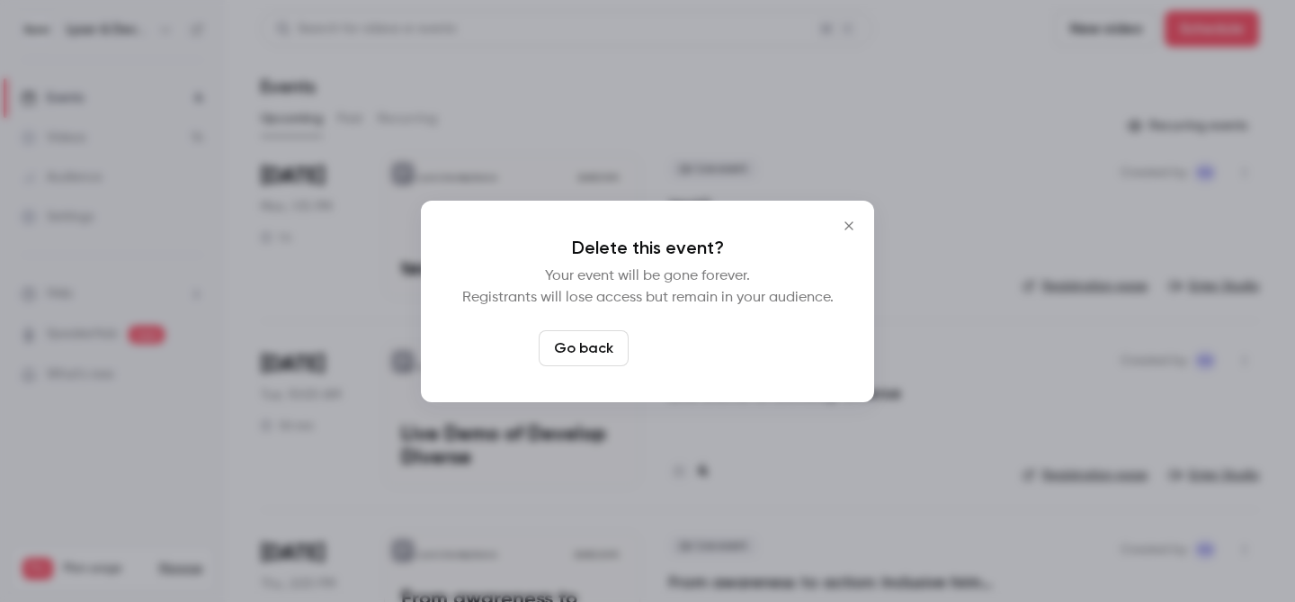
click at [681, 348] on button "Delete event" at bounding box center [696, 348] width 121 height 36
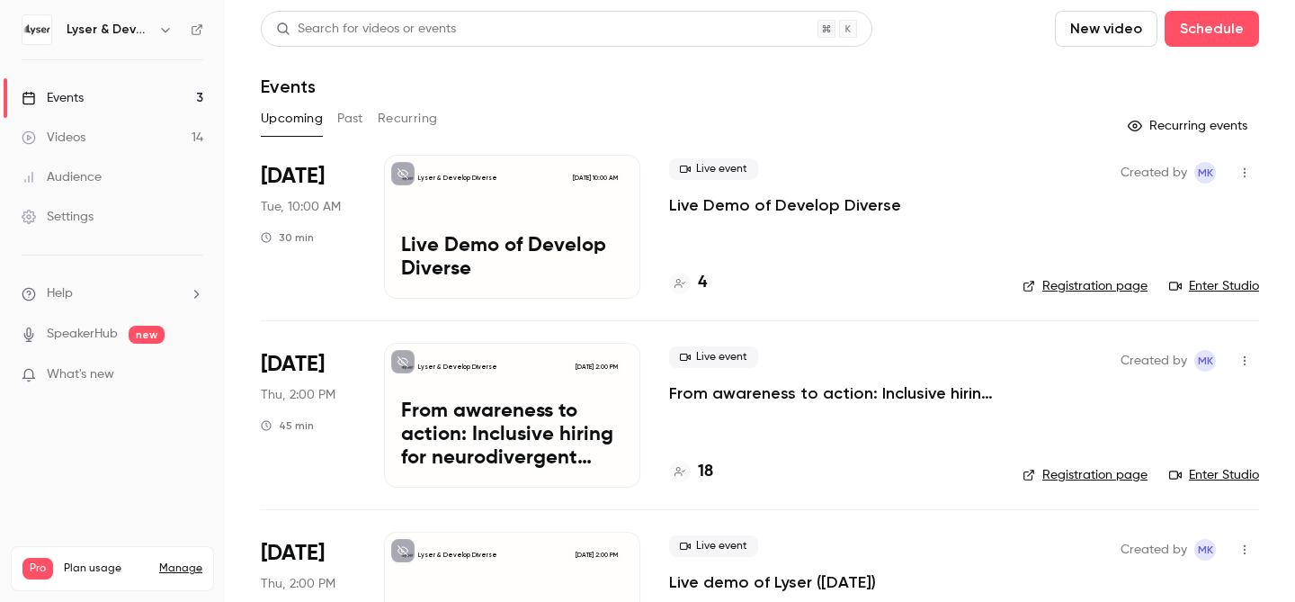
click at [83, 132] on div "Videos" at bounding box center [54, 138] width 64 height 18
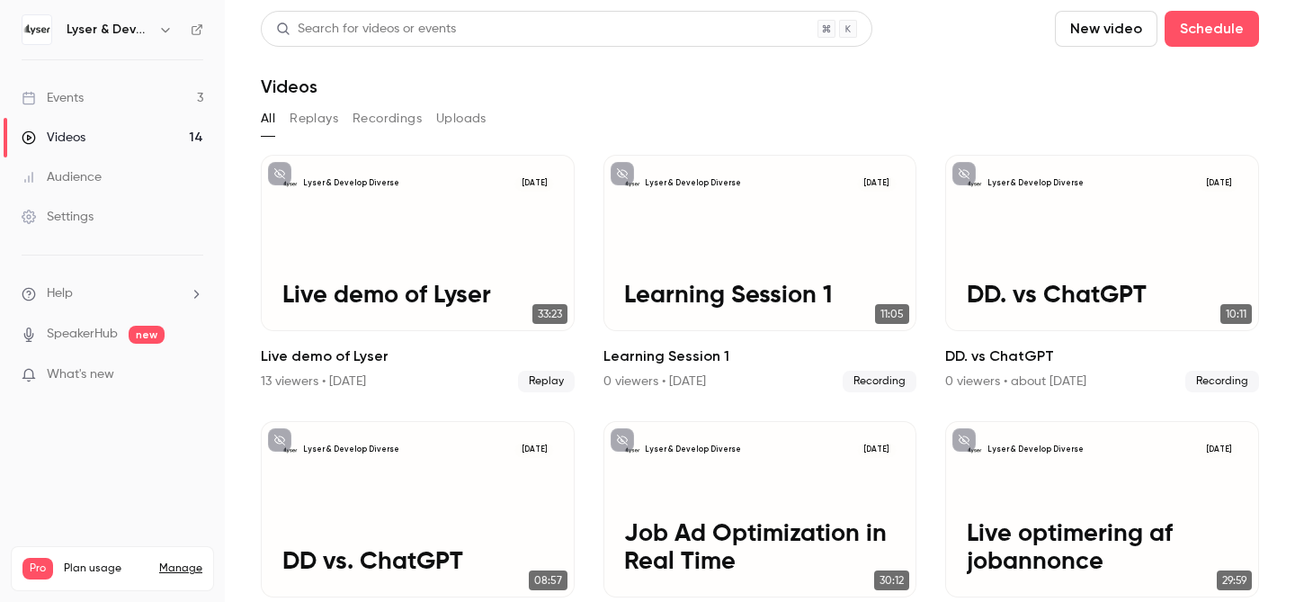
click at [79, 103] on div "Events" at bounding box center [53, 98] width 62 height 18
